Goal: Task Accomplishment & Management: Manage account settings

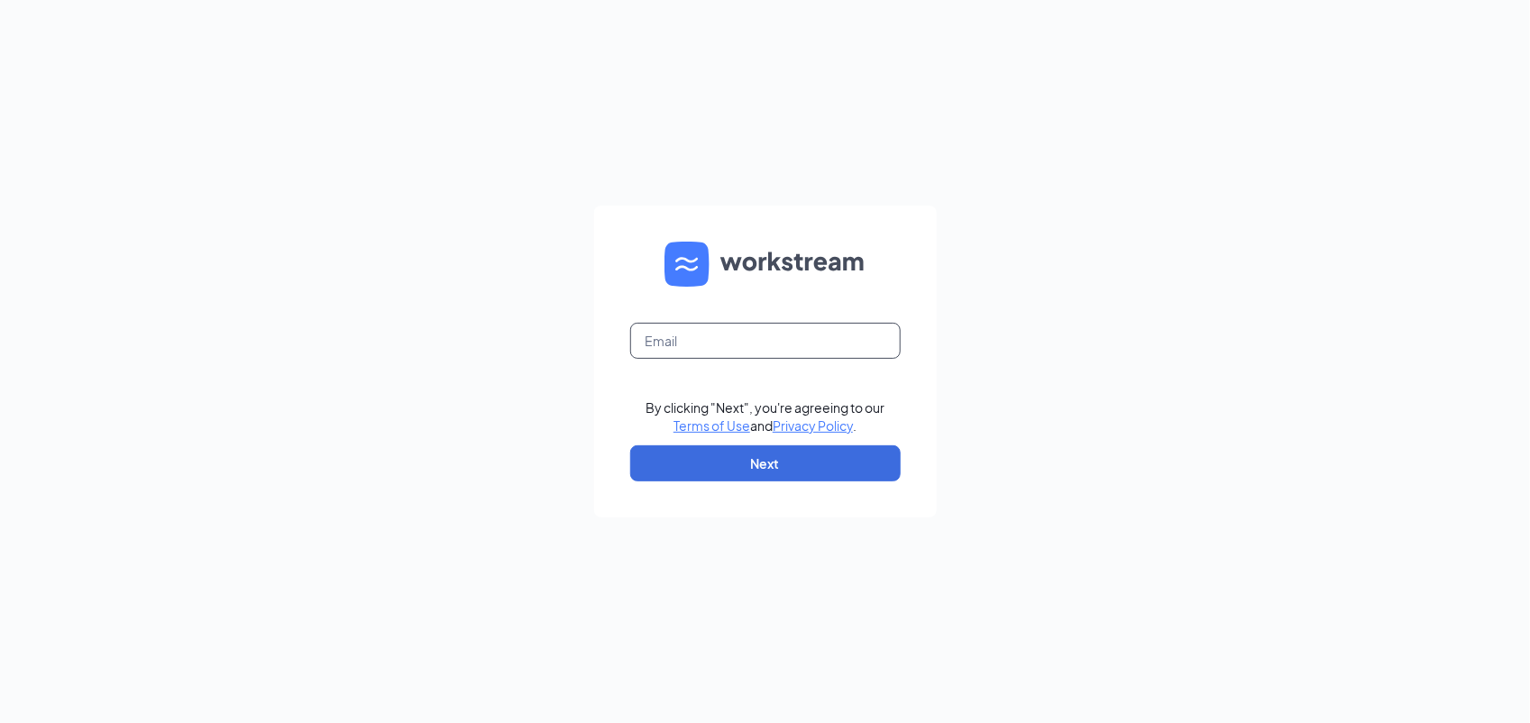
click at [783, 353] on input "text" at bounding box center [765, 341] width 270 height 36
type input "[EMAIL_ADDRESS][DOMAIN_NAME]"
click at [760, 465] on button "Next" at bounding box center [765, 463] width 270 height 36
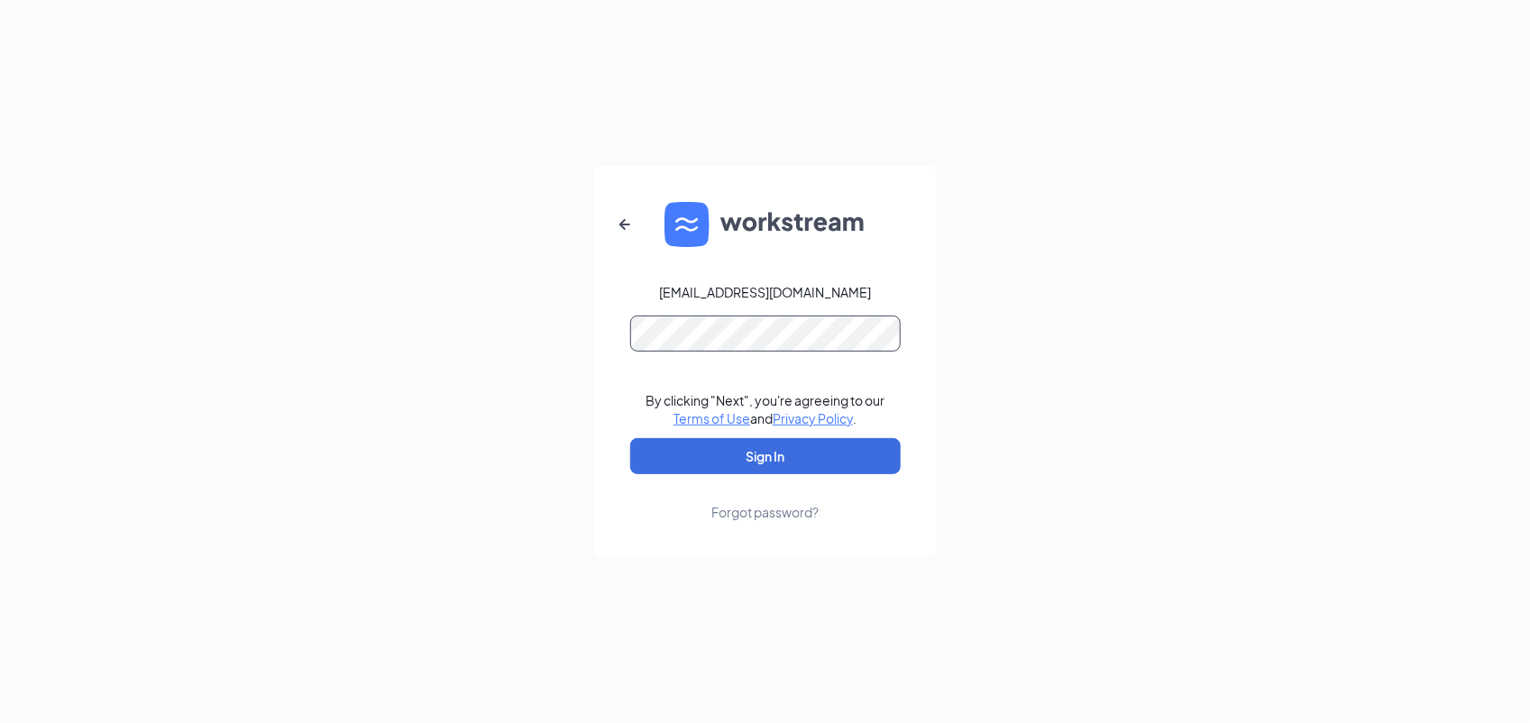
click at [630, 438] on button "Sign In" at bounding box center [765, 456] width 270 height 36
click at [1529, 343] on html "[EMAIL_ADDRESS][DOMAIN_NAME] By clicking "Next", you're agreeing to our Terms o…" at bounding box center [765, 361] width 1530 height 723
click at [630, 438] on button "Sign In" at bounding box center [765, 456] width 270 height 36
click at [587, 335] on div "[EMAIL_ADDRESS][DOMAIN_NAME] Credential mismatches. By clicking "Next", you're …" at bounding box center [765, 361] width 1530 height 723
click at [817, 308] on form "[EMAIL_ADDRESS][DOMAIN_NAME] Password field is required By clicking "Next", you…" at bounding box center [765, 361] width 343 height 391
